Goal: Task Accomplishment & Management: Complete application form

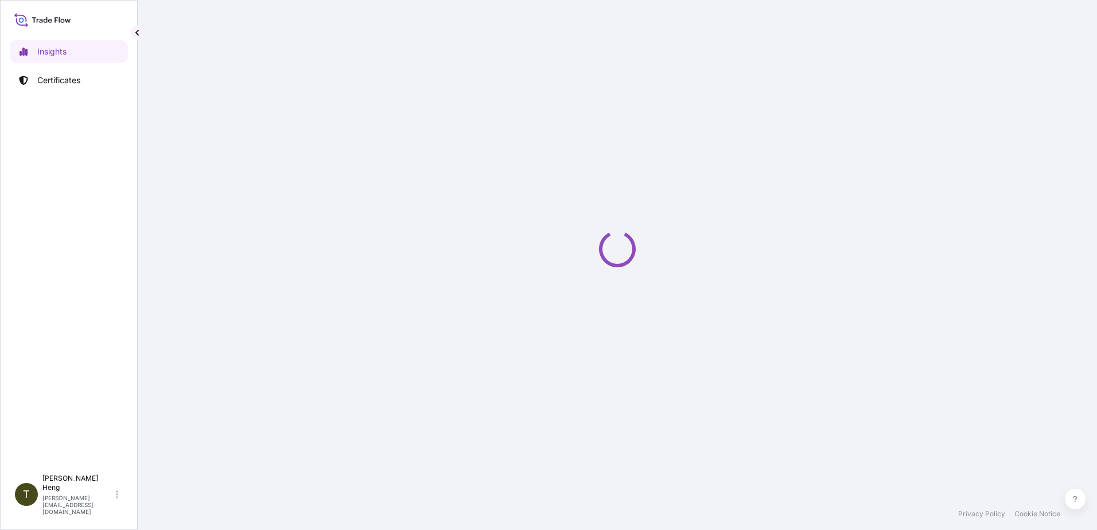
select select "2025"
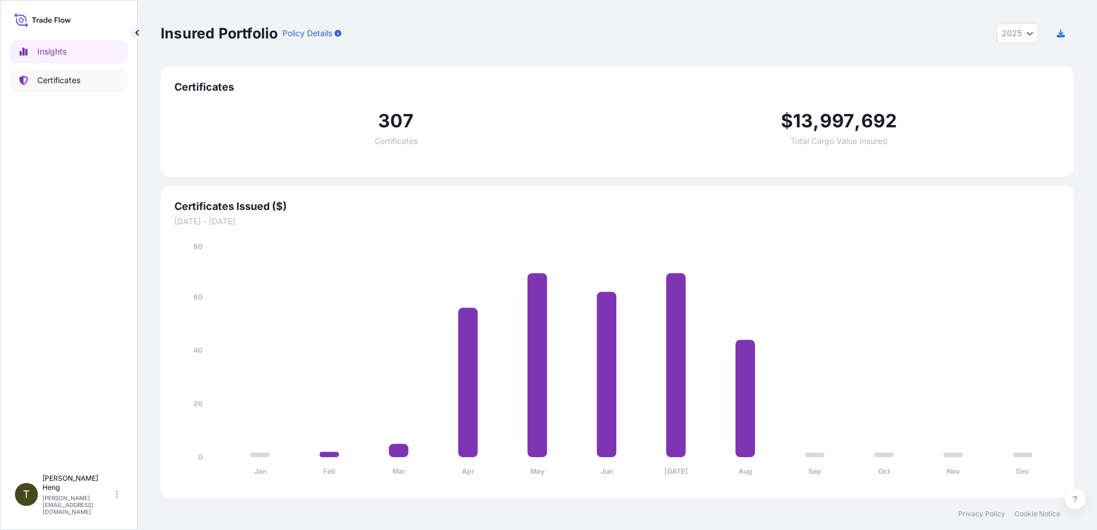
click at [52, 79] on p "Certificates" at bounding box center [58, 80] width 43 height 11
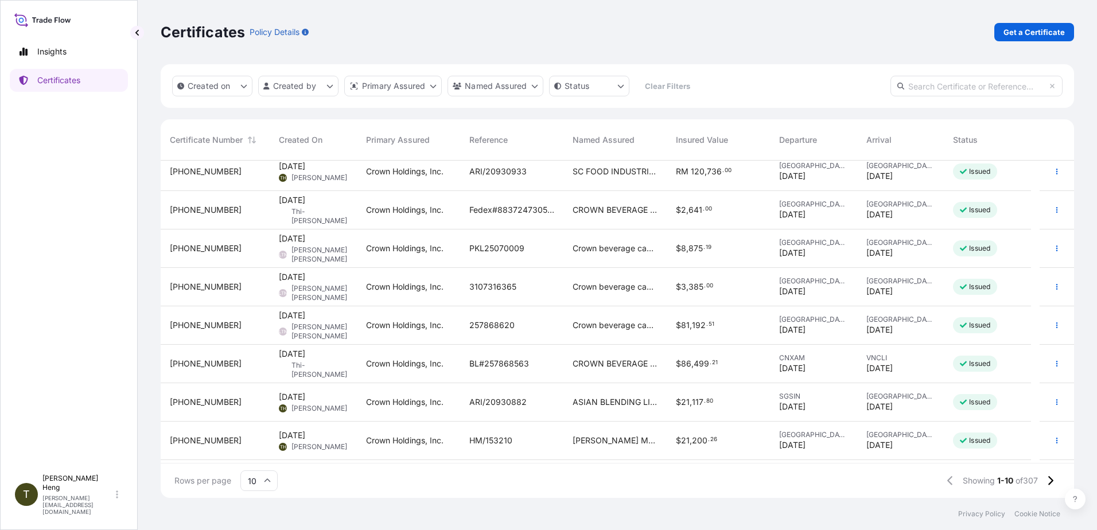
scroll to position [82, 0]
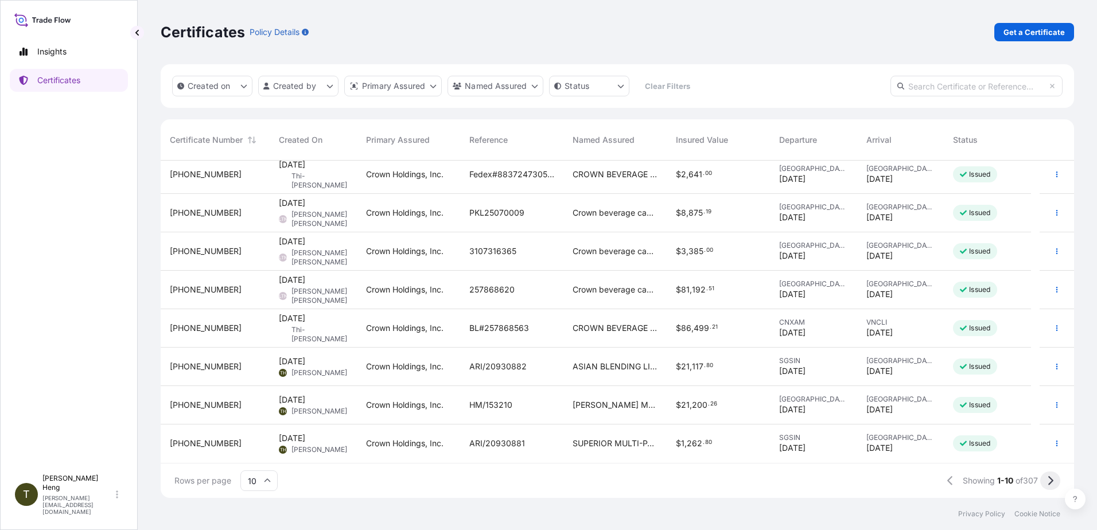
click at [1051, 482] on icon at bounding box center [1050, 480] width 5 height 9
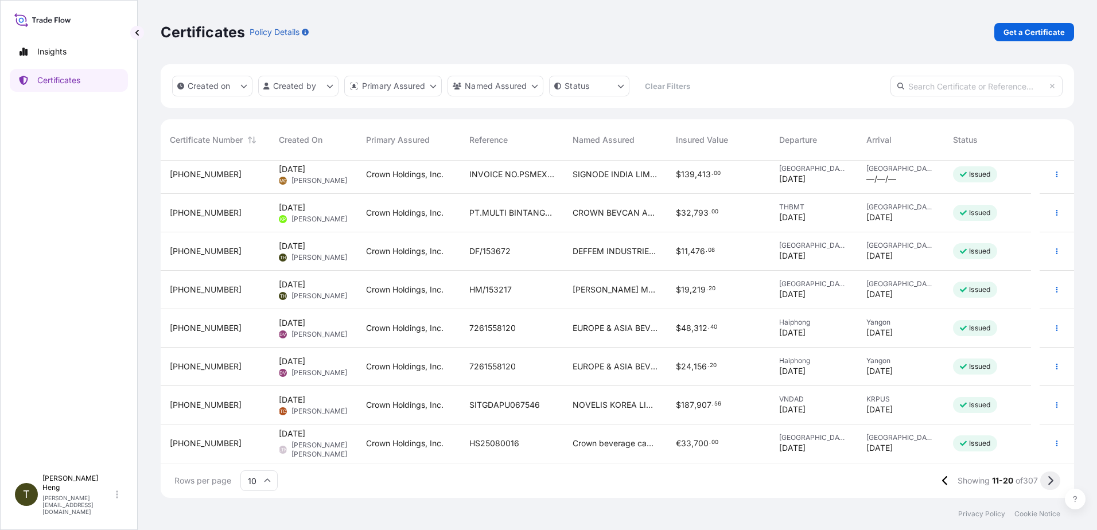
click at [1048, 480] on icon at bounding box center [1050, 481] width 6 height 10
click at [1056, 367] on icon "button" at bounding box center [1057, 367] width 2 height 6
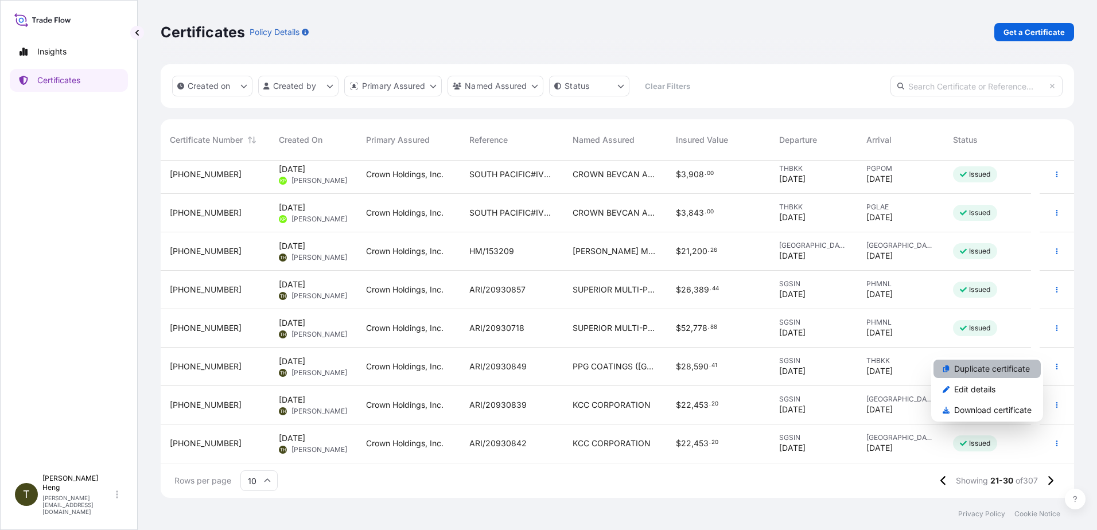
click at [961, 367] on p "Duplicate certificate" at bounding box center [992, 368] width 76 height 11
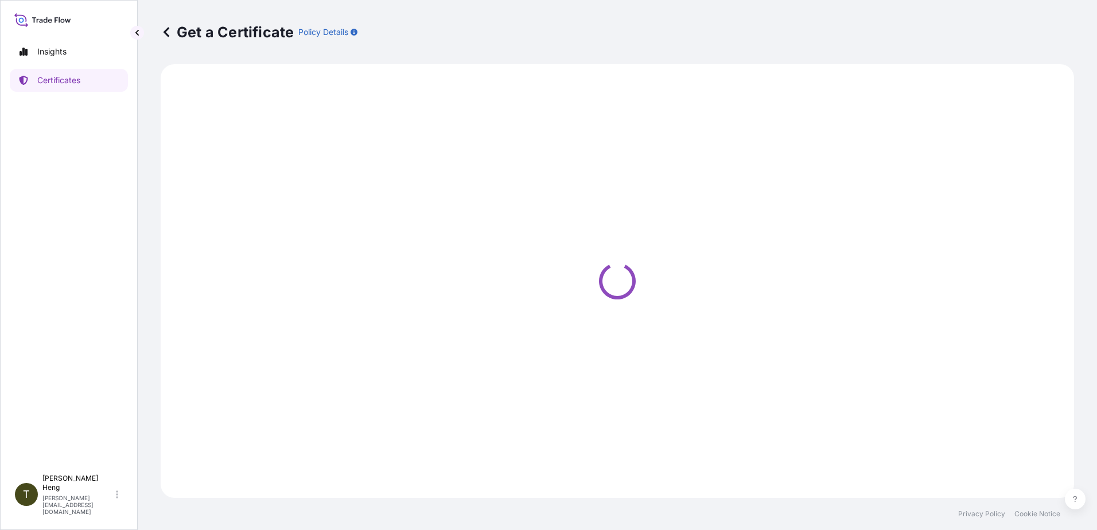
select select "Sea"
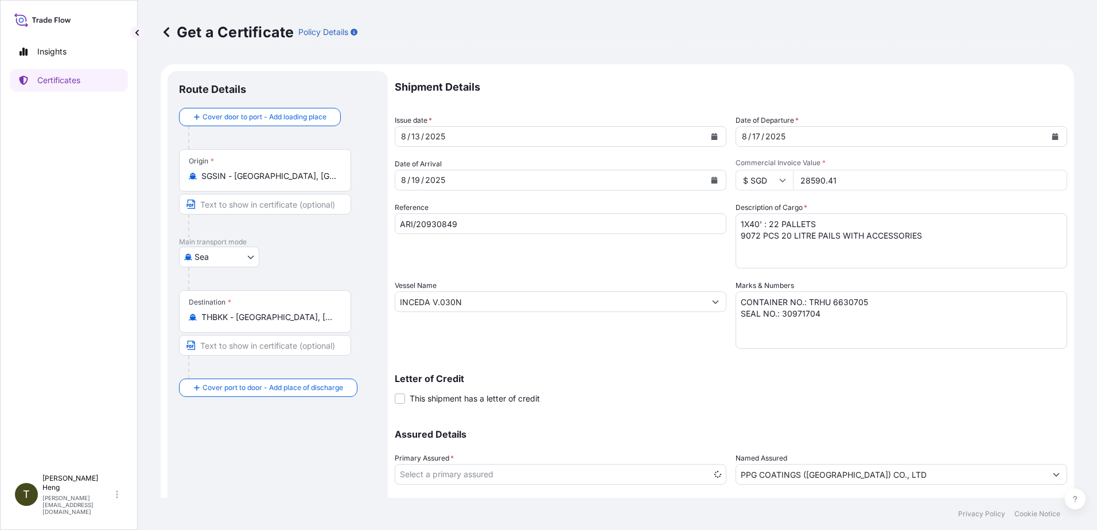
select select "31483"
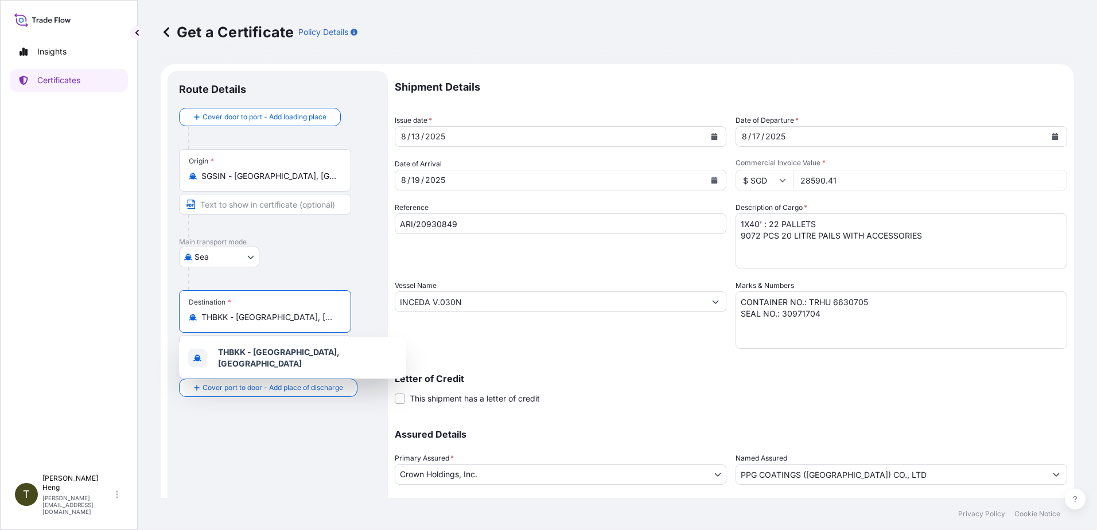
click at [248, 314] on input "THBKK - [GEOGRAPHIC_DATA], [GEOGRAPHIC_DATA]" at bounding box center [268, 317] width 135 height 11
click at [318, 315] on input "THBKK - [GEOGRAPHIC_DATA], [GEOGRAPHIC_DATA]" at bounding box center [268, 317] width 135 height 11
type input "T"
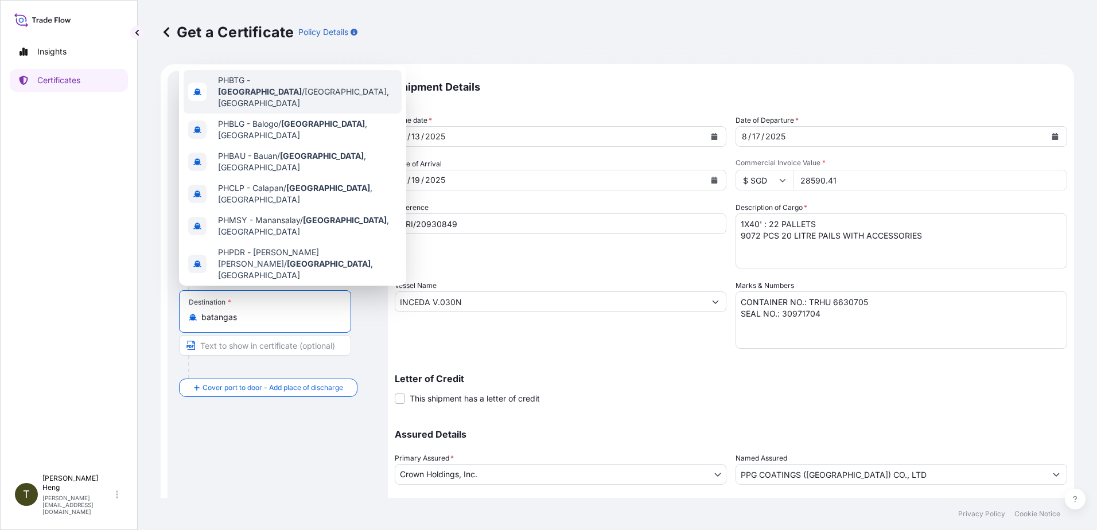
click at [306, 85] on span "PHBTG - [GEOGRAPHIC_DATA] /[GEOGRAPHIC_DATA], [GEOGRAPHIC_DATA]" at bounding box center [307, 92] width 179 height 34
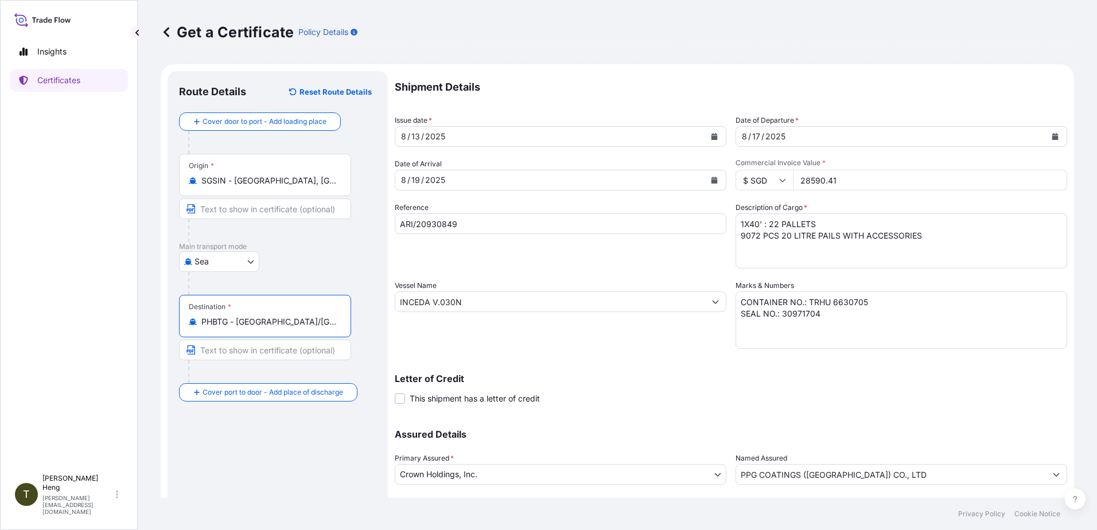
type input "PHBTG - [GEOGRAPHIC_DATA]/[GEOGRAPHIC_DATA], [GEOGRAPHIC_DATA]"
click at [711, 138] on icon "Calendar" at bounding box center [714, 136] width 6 height 7
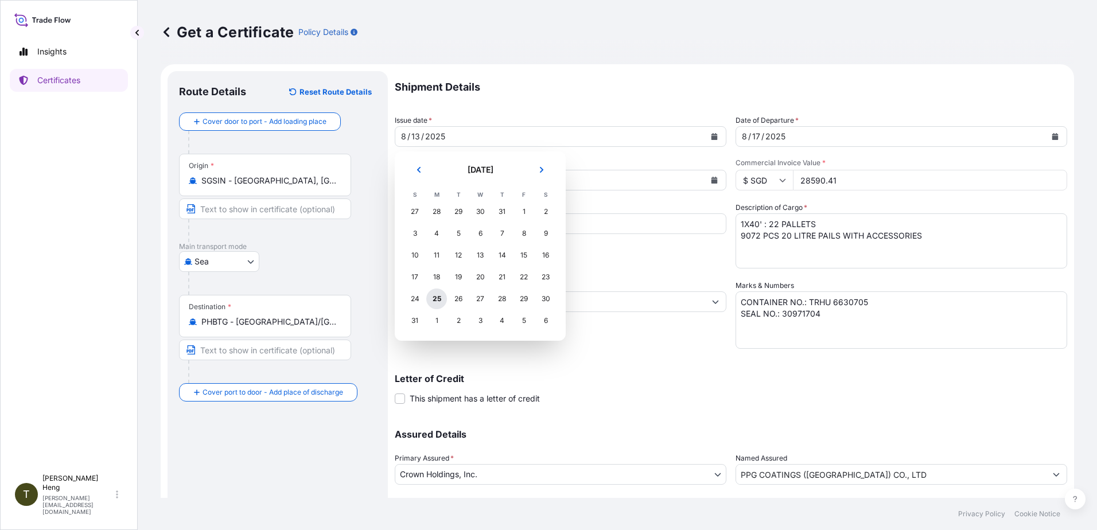
click at [433, 299] on div "25" at bounding box center [436, 299] width 21 height 21
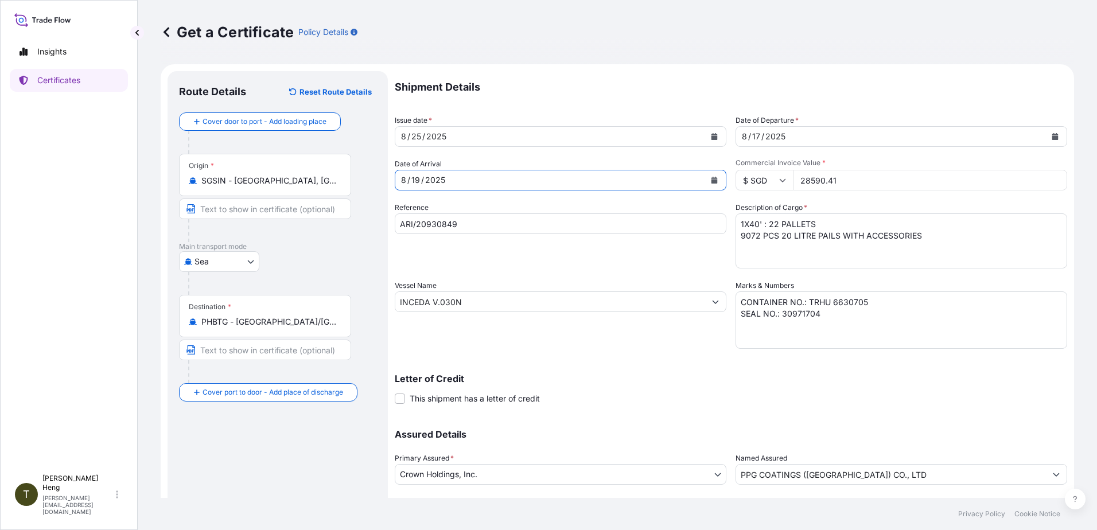
click at [711, 179] on icon "Calendar" at bounding box center [714, 180] width 7 height 7
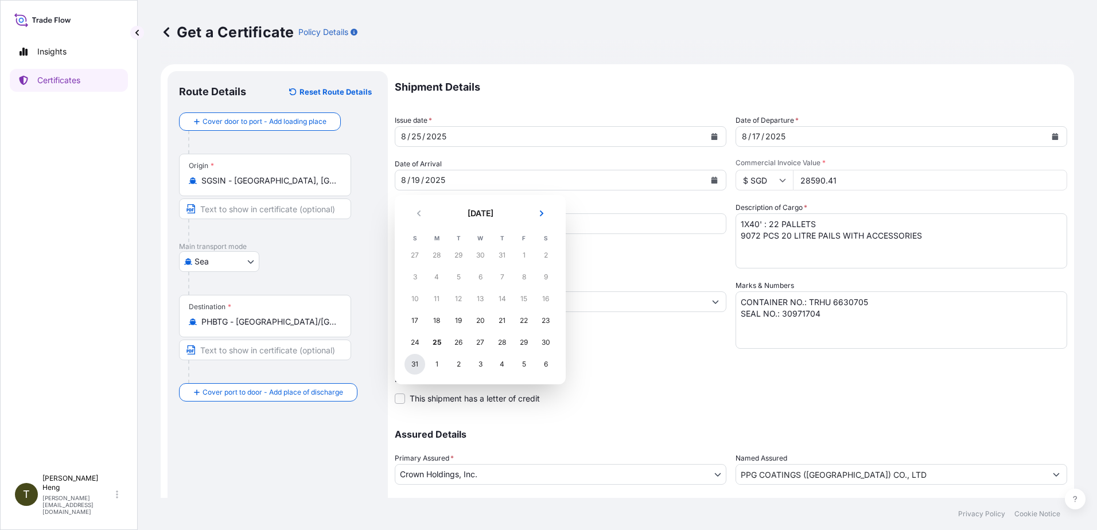
click at [415, 362] on div "31" at bounding box center [414, 364] width 21 height 21
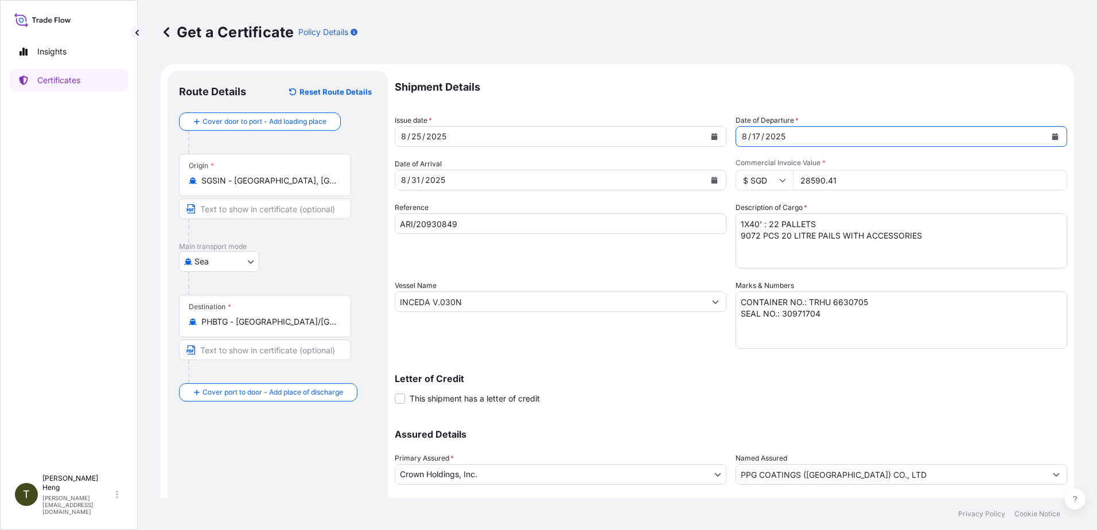
click at [1052, 137] on icon "Calendar" at bounding box center [1055, 136] width 6 height 7
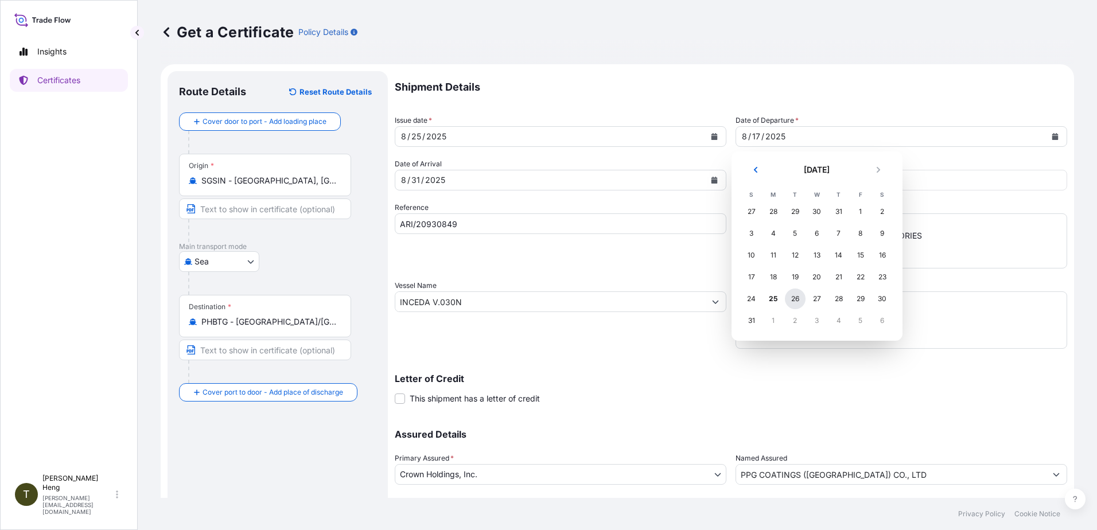
click at [793, 297] on div "26" at bounding box center [795, 299] width 21 height 21
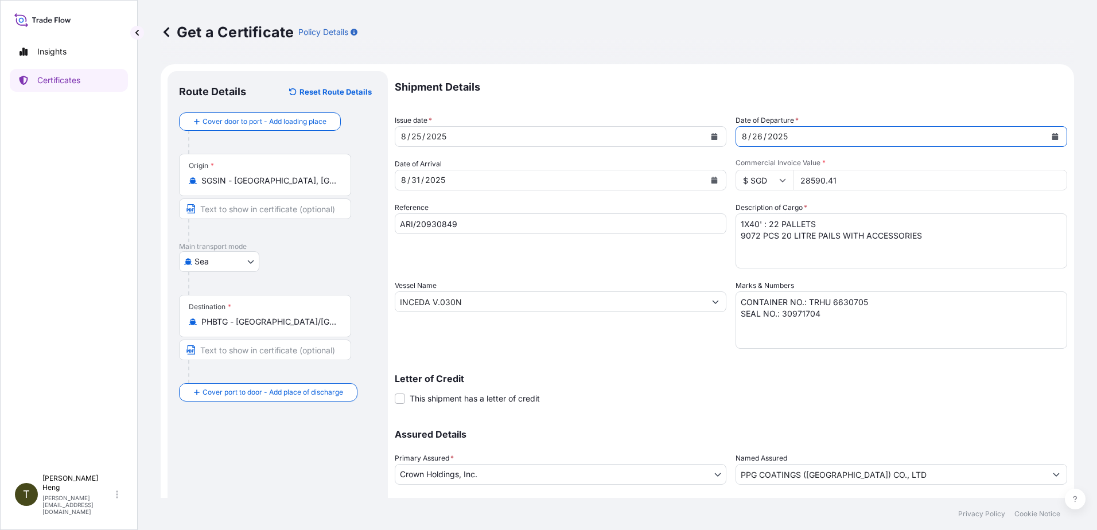
click at [470, 218] on input "ARI/20930849" at bounding box center [561, 223] width 332 height 21
type input "ARI/20930921"
click at [795, 184] on input "28590.41" at bounding box center [930, 180] width 274 height 21
type input "39071.65"
click at [468, 301] on input "INCEDA V.030N" at bounding box center [550, 301] width 310 height 21
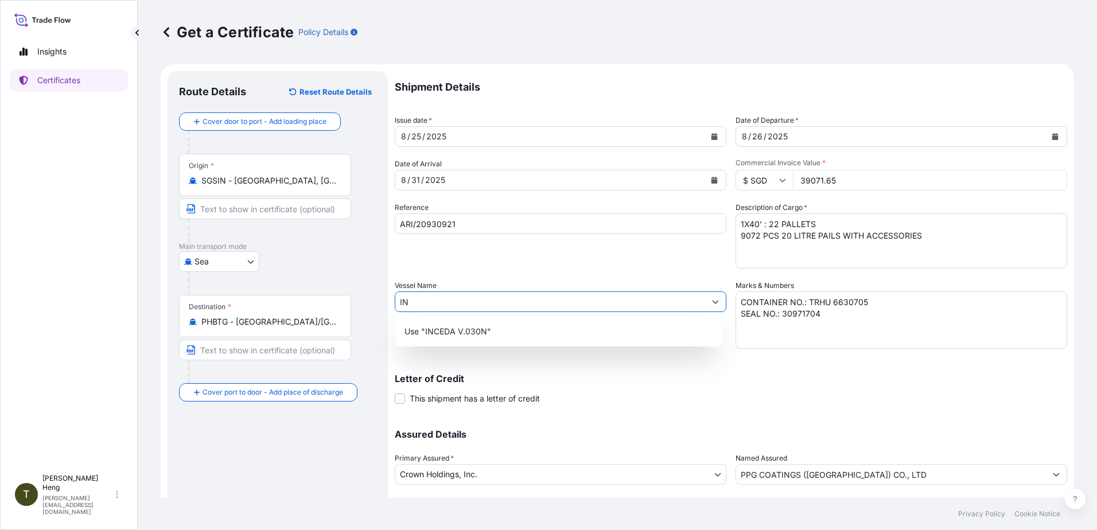
type input "I"
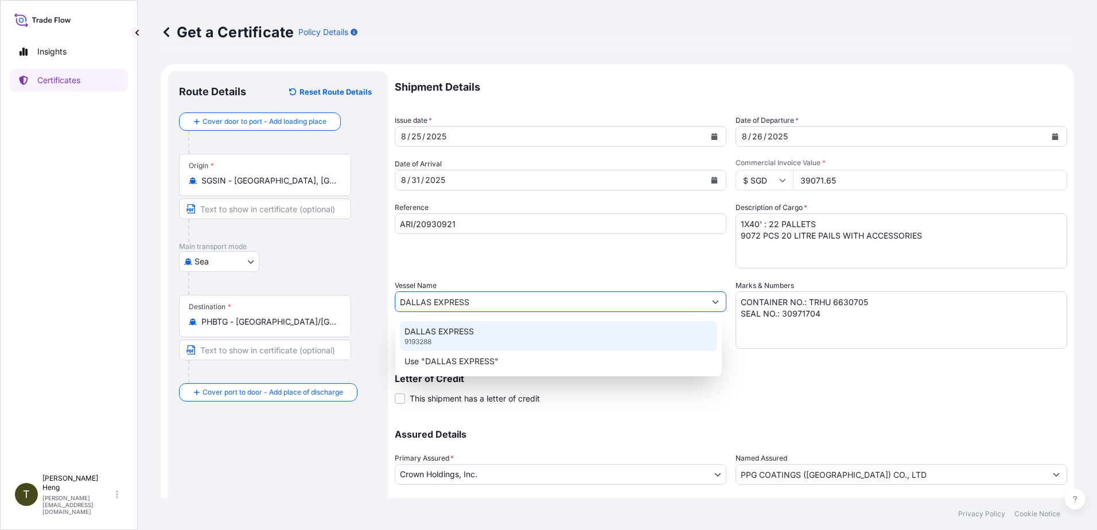
click at [448, 333] on p "DALLAS EXPRESS" at bounding box center [438, 331] width 69 height 11
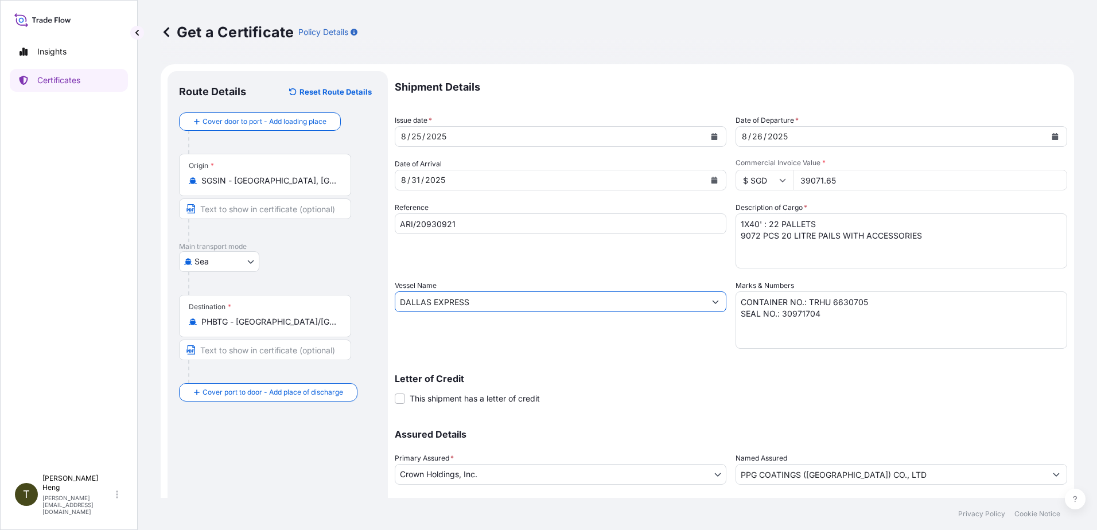
type input "DALLAS EXPRESS"
click at [771, 223] on textarea "1X40' : 22 PALLETS 9072 PCS 20 LITRE PAILS WITH ACCESSORIES" at bounding box center [902, 240] width 332 height 55
click at [737, 237] on textarea "1X40' : 22 PALLETS 9072 PCS 20 LITRE PAILS WITH ACCESSORIES" at bounding box center [902, 240] width 332 height 55
click at [913, 232] on textarea "1X40' : 22 PALLETS 9072 PCS 20 LITRE PAILS WITH ACCESSORIES" at bounding box center [902, 240] width 332 height 55
type textarea "1X40' : 24 PALLETS 7616 PCS 20 LITRE PAILS WITH ACCESSORIES, 7392 PCS N/L WHITE…"
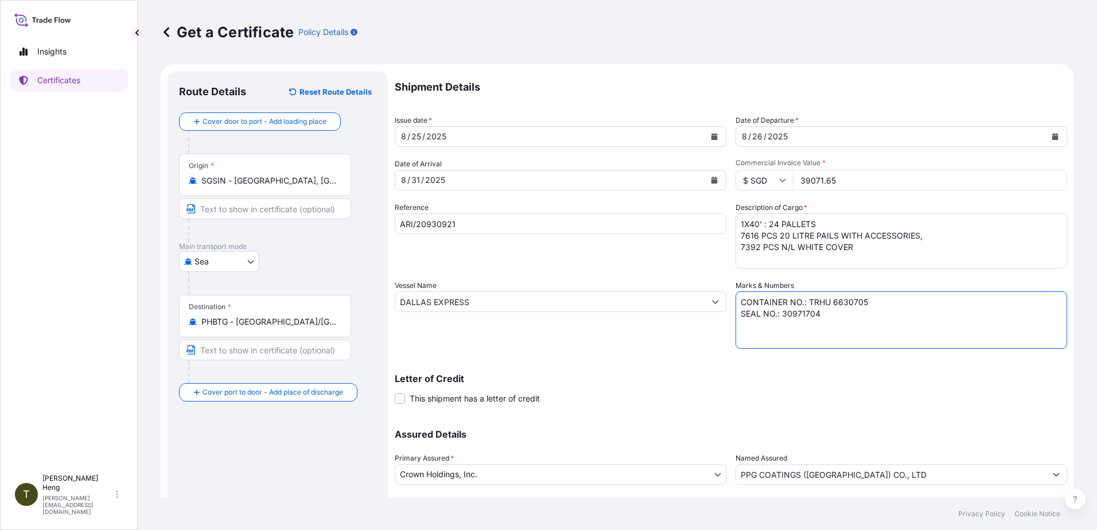
click at [806, 300] on textarea "CONTAINER NO.: TRHU 6630705 SEAL NO.: 30971704" at bounding box center [902, 319] width 332 height 57
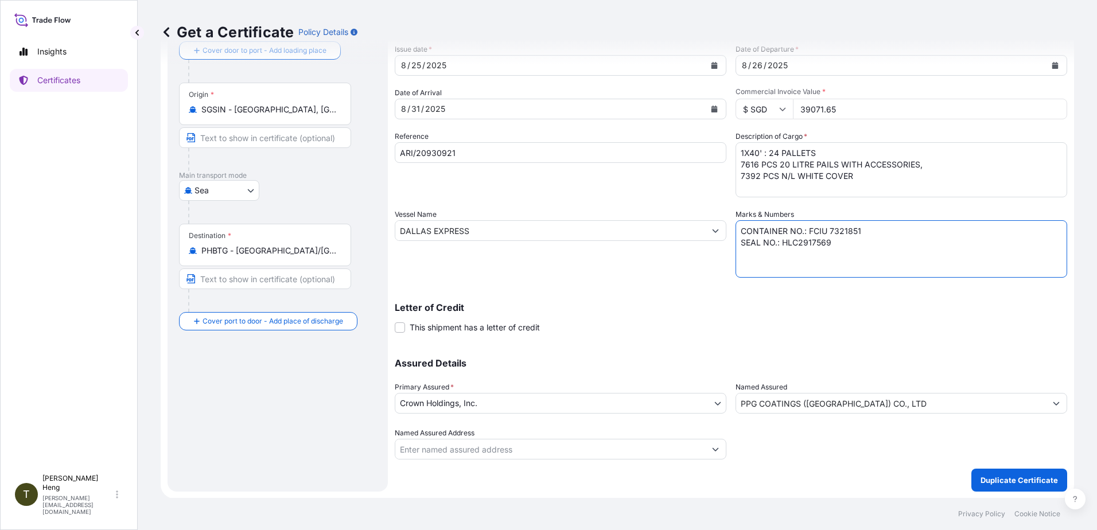
scroll to position [72, 0]
type textarea "CONTAINER NO.: FCIU 7321851 SEAL NO.: HLC2917569"
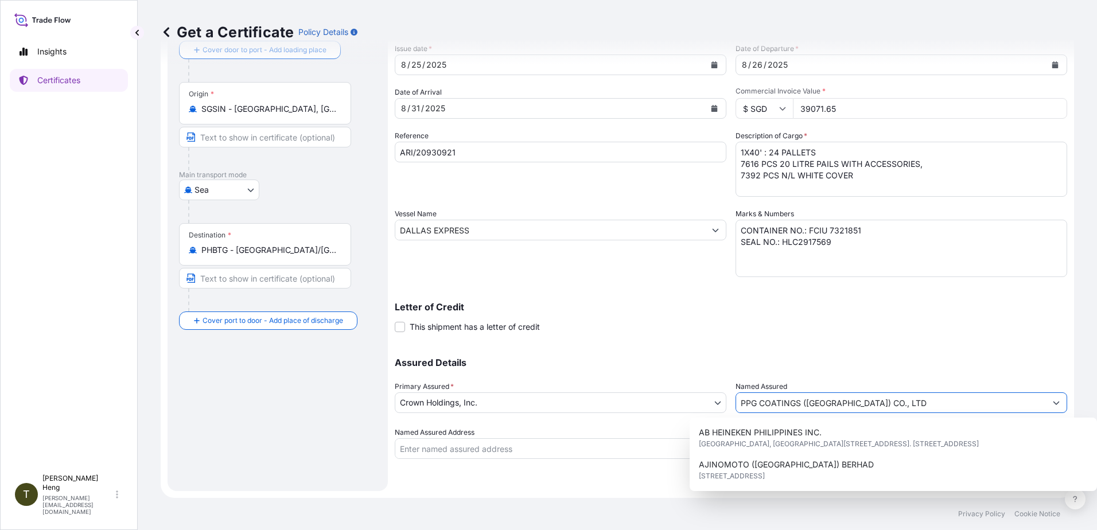
click at [912, 396] on input "PPG COATINGS ([GEOGRAPHIC_DATA]) CO., LTD" at bounding box center [891, 402] width 310 height 21
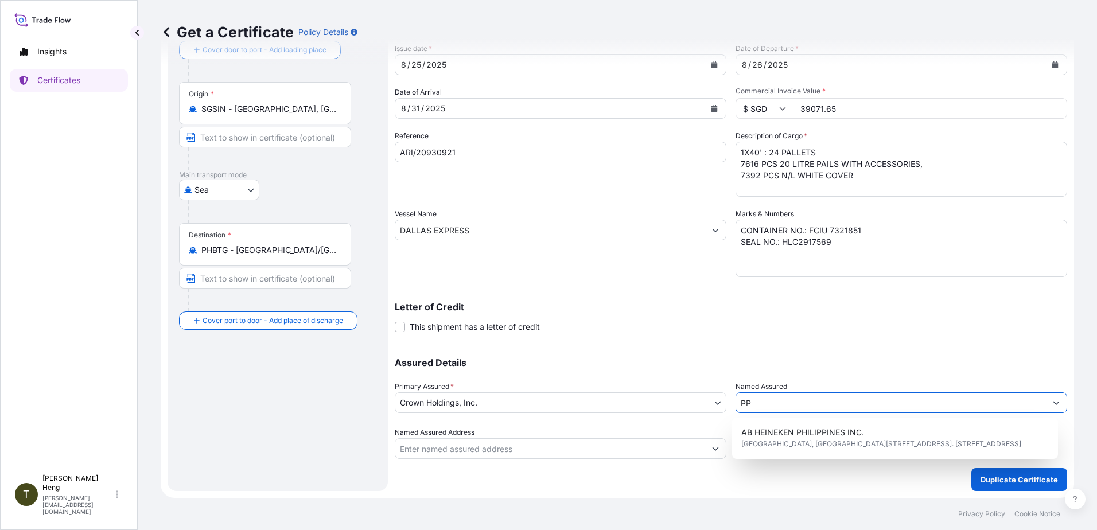
type input "P"
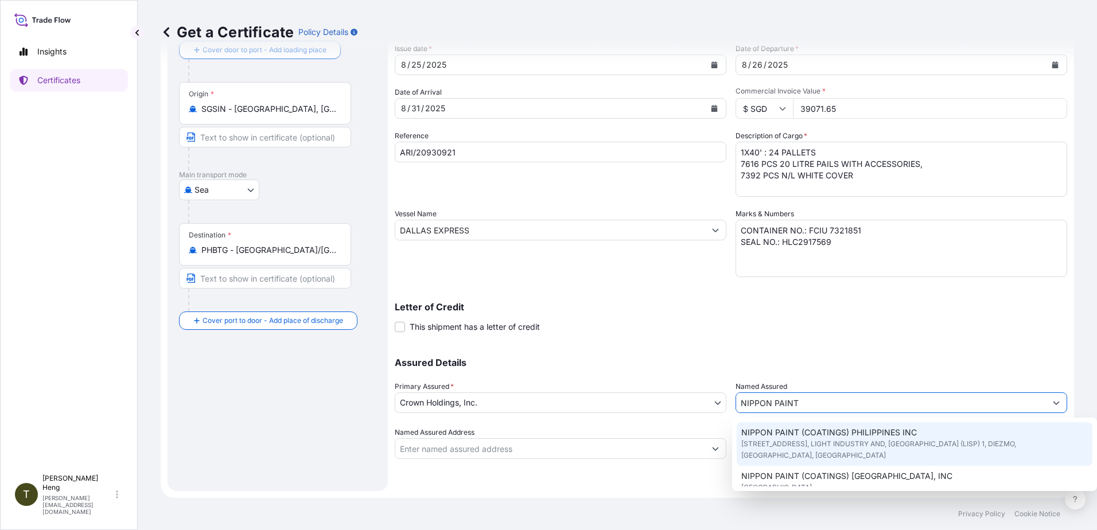
click at [874, 437] on span "NIPPON PAINT (COATINGS) PHILIPPINES INC" at bounding box center [829, 432] width 176 height 11
type input "NIPPON PAINT (COATINGS) PHILIPPINES INC"
type input "[STREET_ADDRESS], LIGHT INDUSTRY AND"
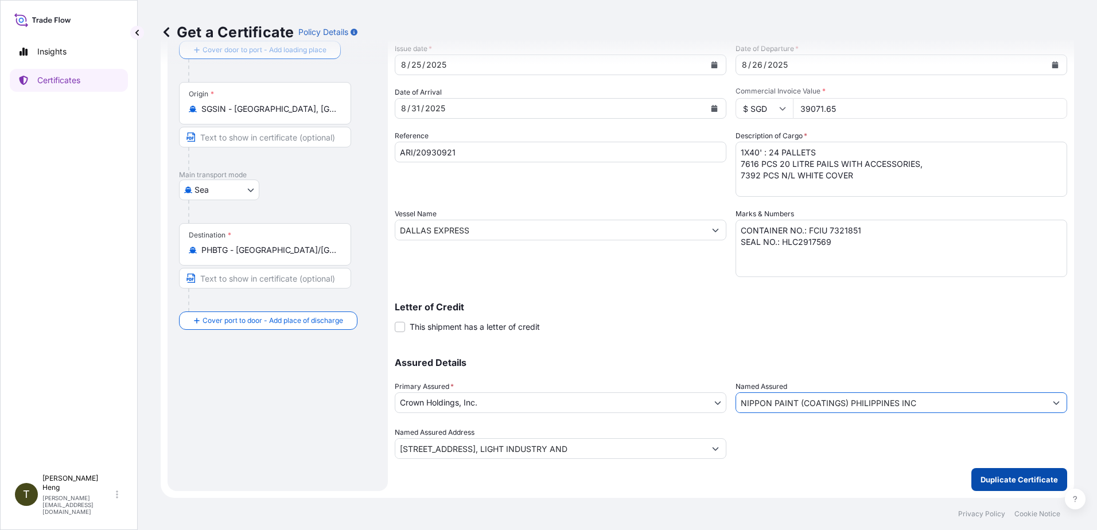
type input "NIPPON PAINT (COATINGS) PHILIPPINES INC"
click at [1034, 481] on p "Duplicate Certificate" at bounding box center [1018, 479] width 77 height 11
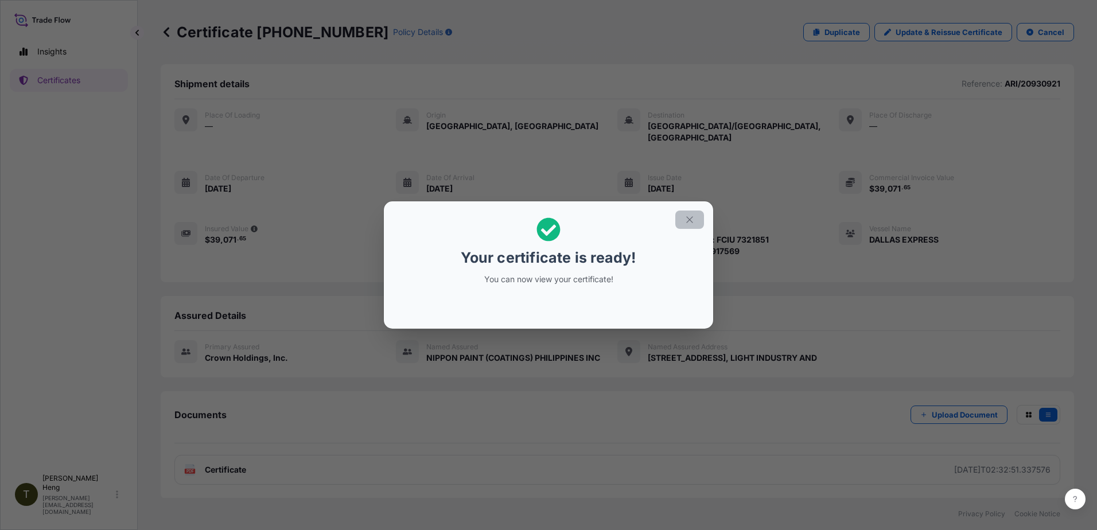
click at [688, 219] on icon "button" at bounding box center [689, 220] width 10 height 10
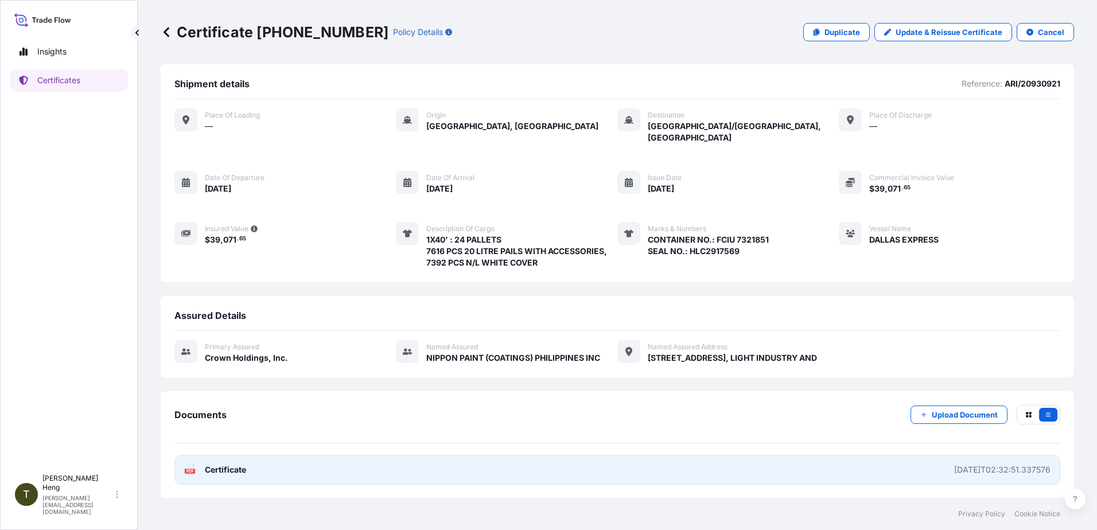
click at [186, 469] on text "PDF" at bounding box center [189, 471] width 7 height 4
